Goal: Task Accomplishment & Management: Manage account settings

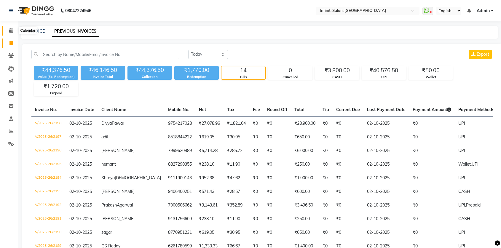
click at [8, 31] on span at bounding box center [11, 30] width 10 height 7
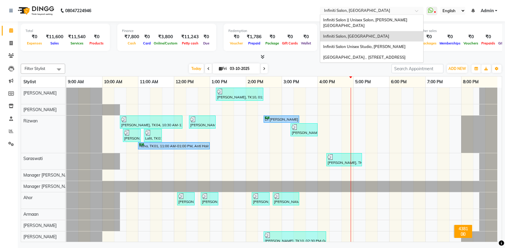
click at [348, 13] on input "text" at bounding box center [366, 11] width 86 height 6
click at [348, 44] on span "Infiniti Salon Unisex Studio, Devendra Nagar" at bounding box center [364, 46] width 82 height 5
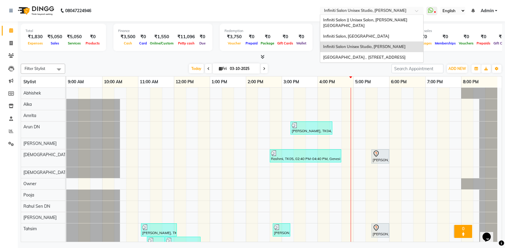
click at [384, 8] on input "text" at bounding box center [366, 11] width 86 height 6
click at [382, 17] on div "Infiniti Salon || Unisex Salon, Choubey Colony" at bounding box center [371, 23] width 103 height 16
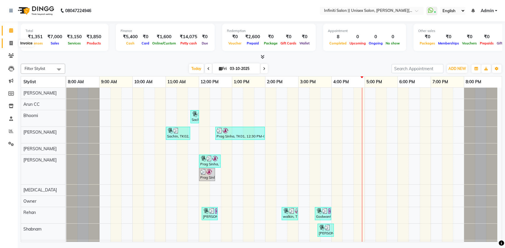
click at [9, 42] on span at bounding box center [11, 43] width 10 height 7
select select "service"
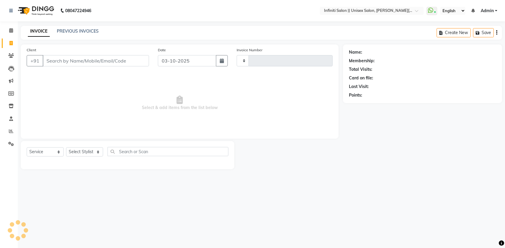
type input "1138"
select select "8233"
click at [95, 33] on link "PREVIOUS INVOICES" at bounding box center [78, 30] width 42 height 5
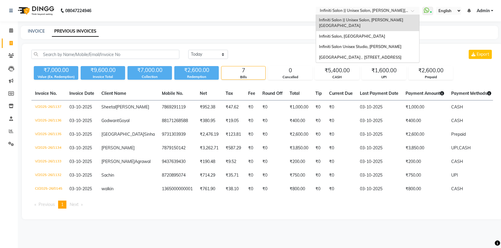
click at [343, 12] on input "text" at bounding box center [361, 11] width 86 height 6
click at [347, 34] on span "Infiniti Salon, [GEOGRAPHIC_DATA]" at bounding box center [352, 36] width 66 height 5
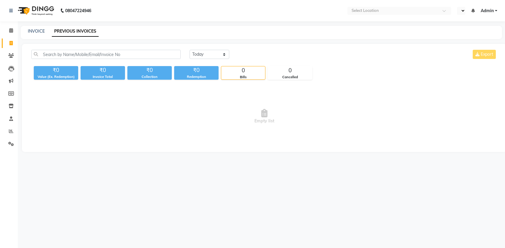
select select "en"
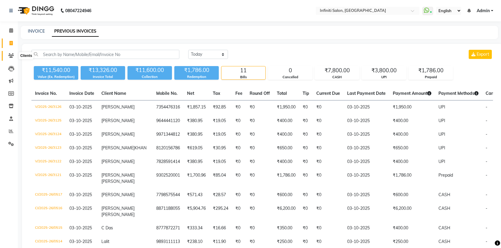
click at [12, 56] on icon at bounding box center [11, 55] width 6 height 4
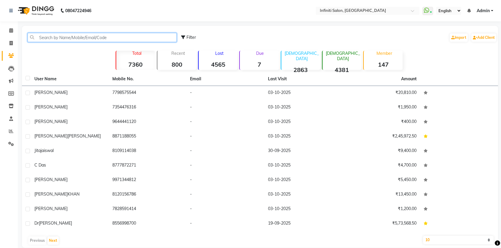
click at [52, 39] on input "text" at bounding box center [102, 37] width 149 height 9
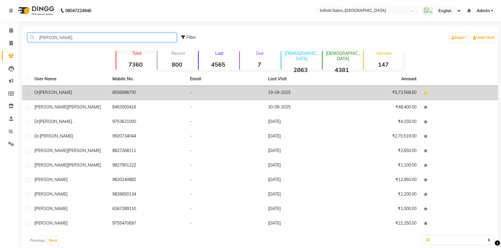
type input "ekta"
click at [50, 95] on span "Ekta Dhamtari" at bounding box center [55, 92] width 33 height 5
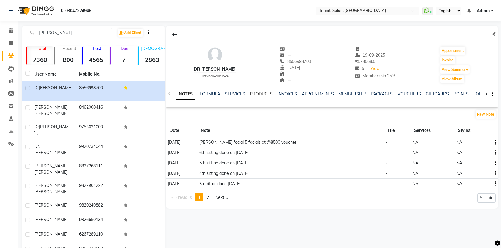
click at [265, 95] on link "PRODUCTS" at bounding box center [261, 93] width 23 height 5
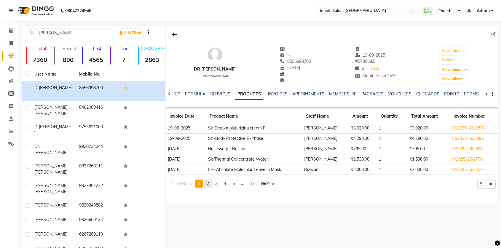
click at [209, 185] on span "2" at bounding box center [208, 183] width 2 height 5
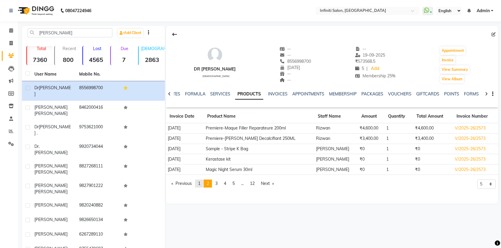
click at [199, 182] on link "page 1" at bounding box center [199, 184] width 8 height 8
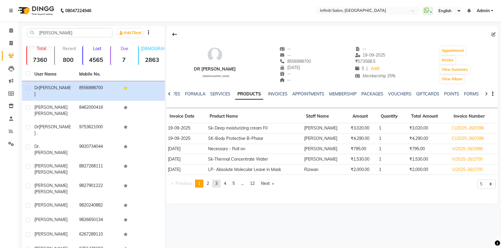
click at [217, 185] on span "3" at bounding box center [216, 183] width 2 height 5
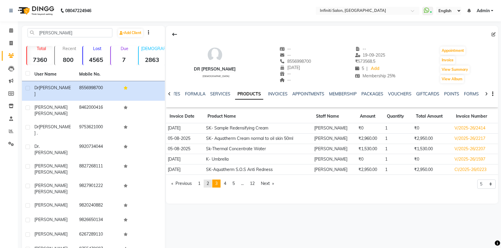
click at [209, 185] on span "2" at bounding box center [208, 183] width 2 height 5
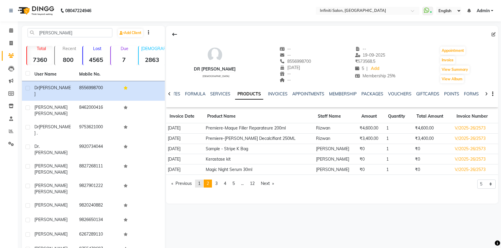
click at [200, 186] on span "1" at bounding box center [199, 183] width 2 height 5
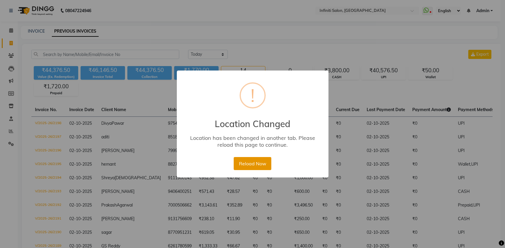
click at [258, 159] on button "Reload Now" at bounding box center [253, 163] width 38 height 13
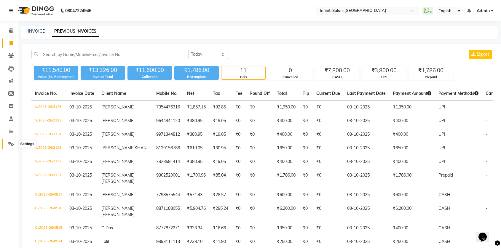
click at [12, 143] on icon at bounding box center [11, 144] width 6 height 4
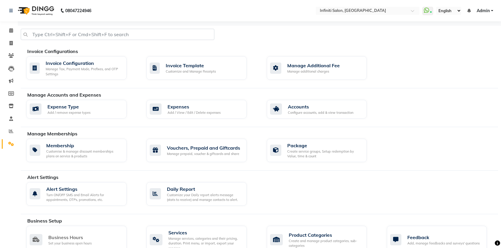
scroll to position [36, 0]
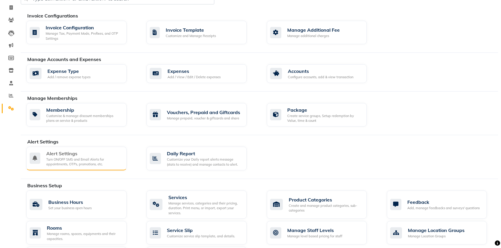
click at [58, 152] on div "Alert Settings" at bounding box center [84, 153] width 76 height 7
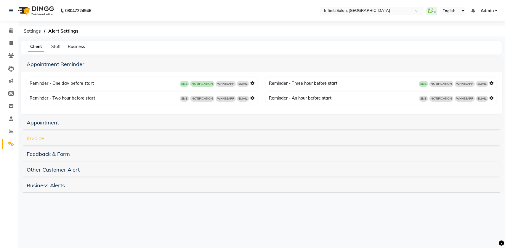
click at [39, 136] on link "Invoice" at bounding box center [35, 138] width 17 height 7
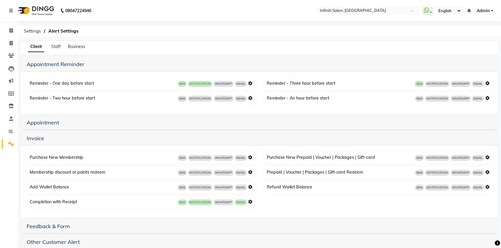
click at [251, 203] on icon at bounding box center [250, 202] width 4 height 4
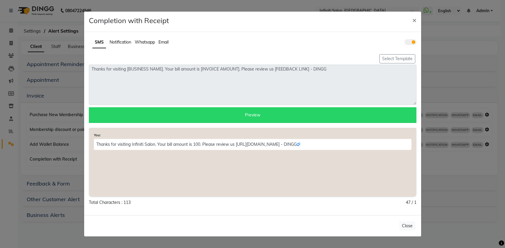
click at [116, 42] on span "Notification" at bounding box center [121, 41] width 22 height 5
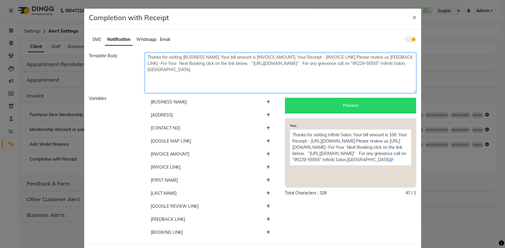
drag, startPoint x: 244, startPoint y: 73, endPoint x: 144, endPoint y: 58, distance: 100.9
click at [145, 58] on textarea "Thanks for visiting [BUSINESS NAME]. Your bill amount is [INVOICE AMOUNT]. Your…" at bounding box center [281, 73] width 272 height 40
click at [240, 72] on textarea "Thanks for visiting [BUSINESS NAME]. Your bill amount is [INVOICE AMOUNT]. Your…" at bounding box center [281, 73] width 272 height 40
drag, startPoint x: 241, startPoint y: 74, endPoint x: 135, endPoint y: 57, distance: 106.8
click at [135, 57] on div "Template Body Thanks for visiting [BUSINESS NAME]. Your bill amount is [INVOICE…" at bounding box center [252, 73] width 337 height 40
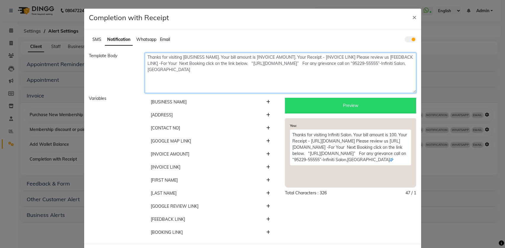
click at [188, 66] on textarea "Thanks for visiting [BUSINESS NAME]. Your bill amount is [INVOICE AMOUNT]. Your…" at bounding box center [281, 73] width 272 height 40
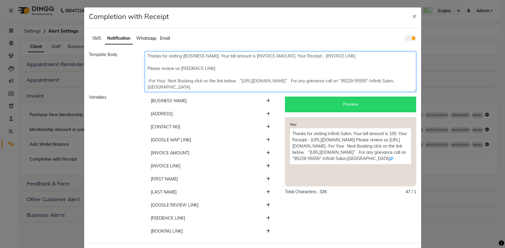
scroll to position [2, 0]
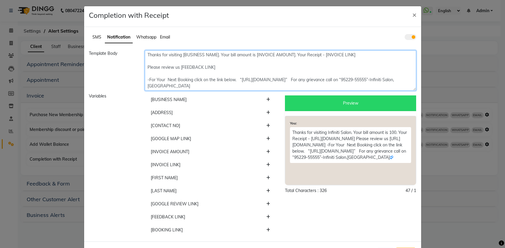
click at [349, 80] on textarea "Thanks for visiting [BUSINESS NAME]. Your bill amount is [INVOICE AMOUNT]. Your…" at bounding box center [281, 70] width 272 height 40
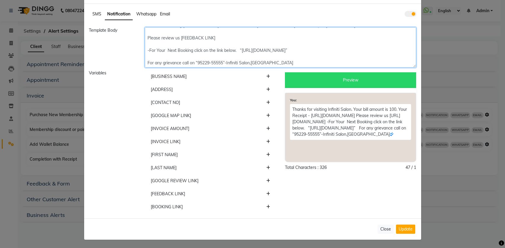
scroll to position [26, 0]
type textarea "Thanks for visiting [BUSINESS NAME]. Your bill amount is [INVOICE AMOUNT]. Your…"
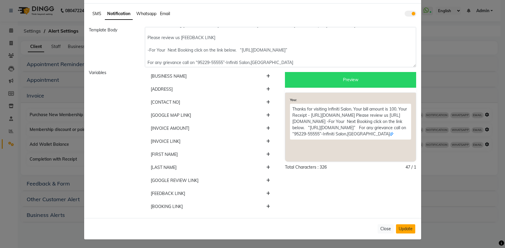
click at [408, 228] on button "Update" at bounding box center [405, 228] width 19 height 9
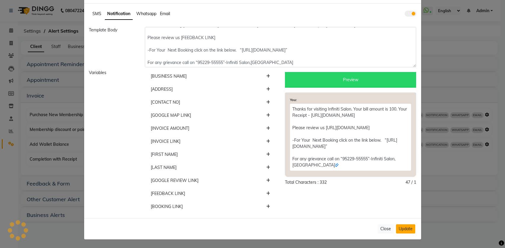
click at [401, 231] on button "Update" at bounding box center [405, 228] width 19 height 9
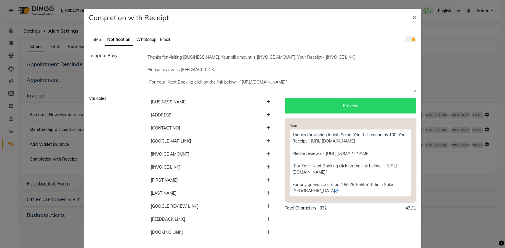
scroll to position [6, 0]
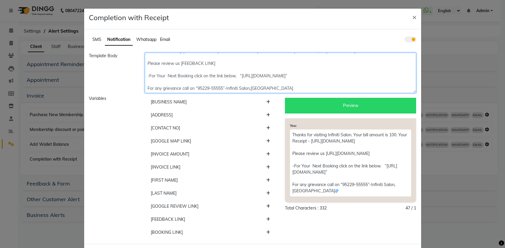
click at [204, 68] on textarea "Thanks for visiting [BUSINESS NAME]. Your bill amount is [INVOICE AMOUNT]. Your…" at bounding box center [281, 73] width 272 height 40
type textarea "Thanks for visiting [BUSINESS NAME]. Your bill amount is [INVOICE AMOUNT]. Your…"
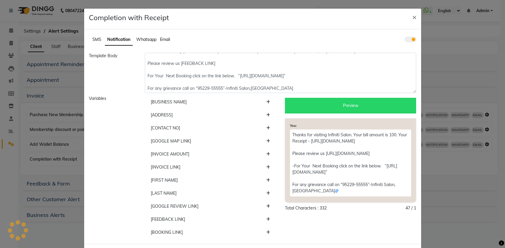
click at [343, 110] on div "Preview" at bounding box center [350, 106] width 131 height 16
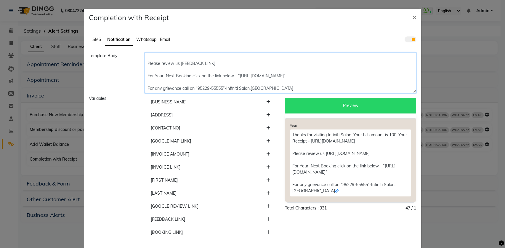
click at [182, 78] on textarea "Thanks for visiting [BUSINESS NAME]. Your bill amount is [INVOICE AMOUNT]. Your…" at bounding box center [281, 73] width 272 height 40
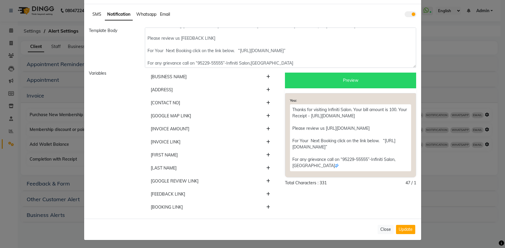
scroll to position [26, 0]
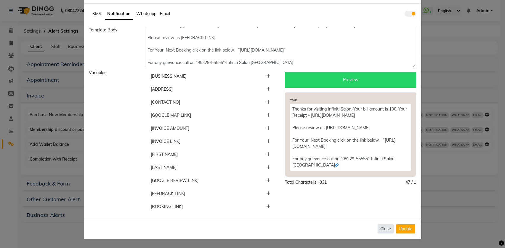
click at [383, 228] on button "Close" at bounding box center [386, 228] width 16 height 9
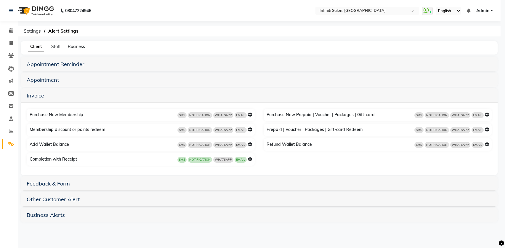
scroll to position [0, 0]
